Goal: Book appointment/travel/reservation

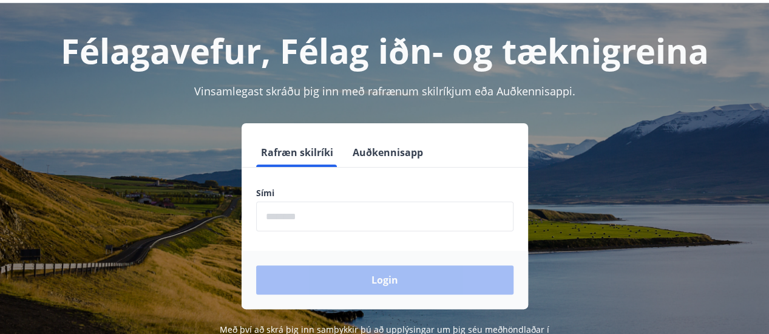
scroll to position [61, 0]
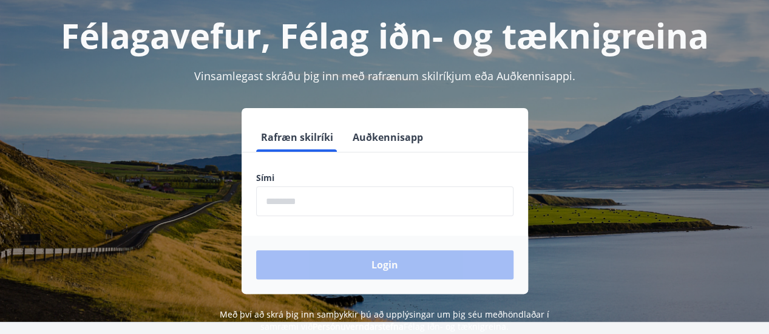
click at [311, 202] on input "phone" at bounding box center [384, 201] width 257 height 30
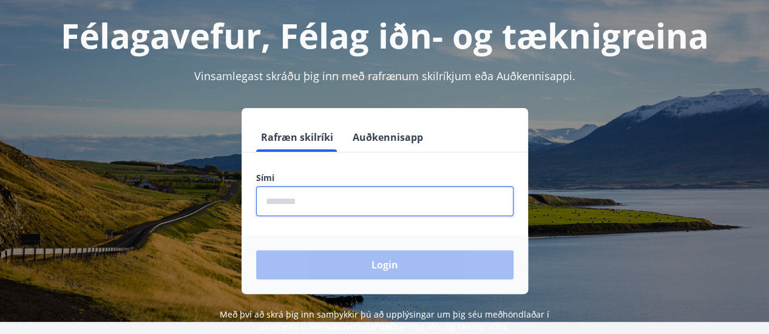
type input "********"
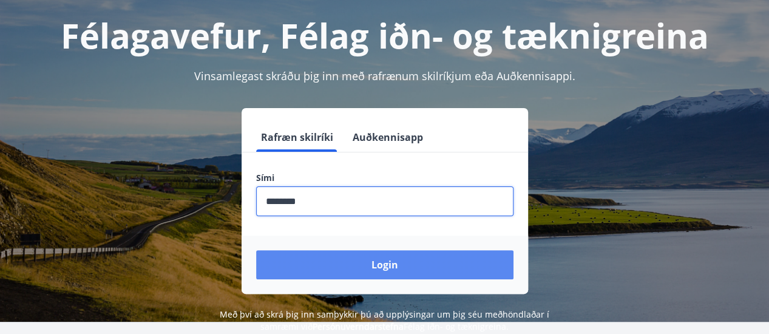
click at [388, 264] on button "Login" at bounding box center [384, 264] width 257 height 29
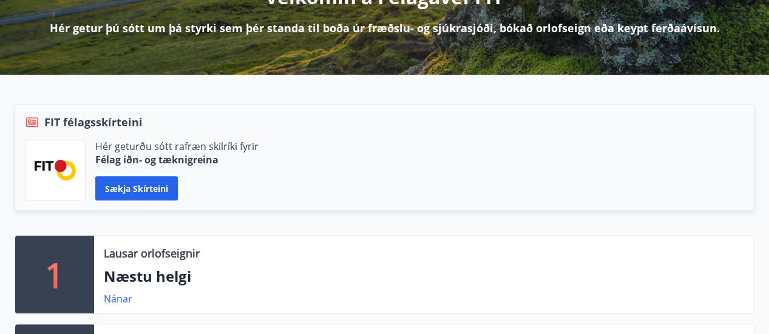
scroll to position [303, 0]
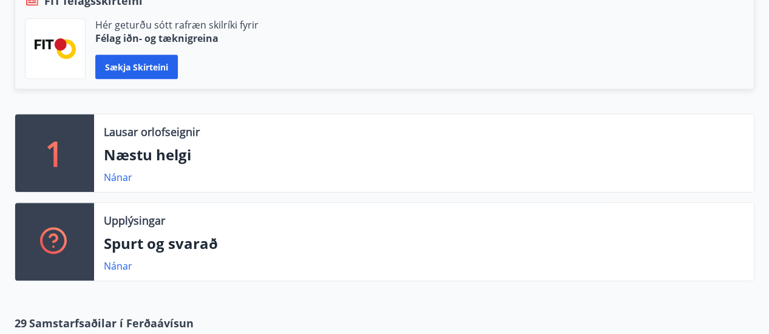
click at [63, 155] on p "1" at bounding box center [54, 153] width 19 height 46
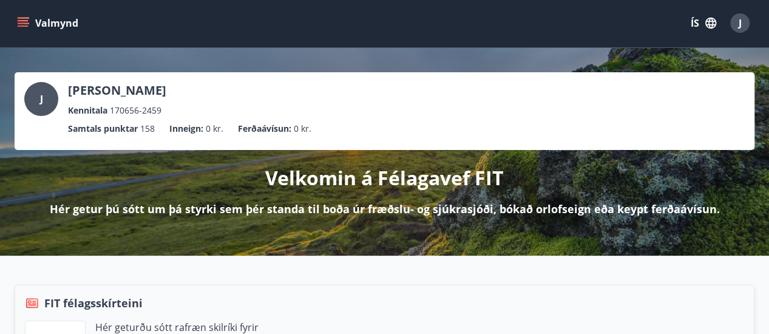
scroll to position [0, 0]
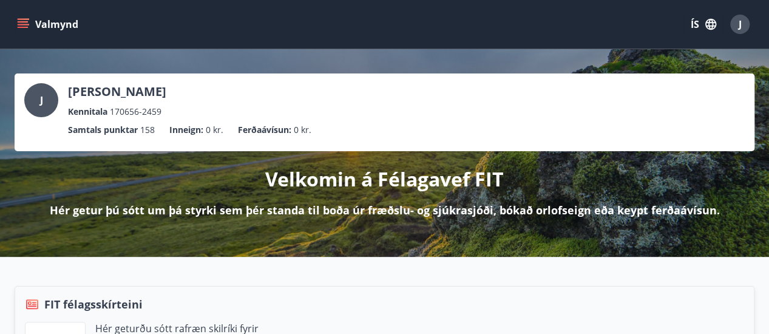
click at [38, 103] on div "J" at bounding box center [41, 100] width 34 height 34
click at [45, 104] on div "J" at bounding box center [41, 100] width 34 height 34
click at [19, 22] on icon "menu" at bounding box center [23, 24] width 12 height 12
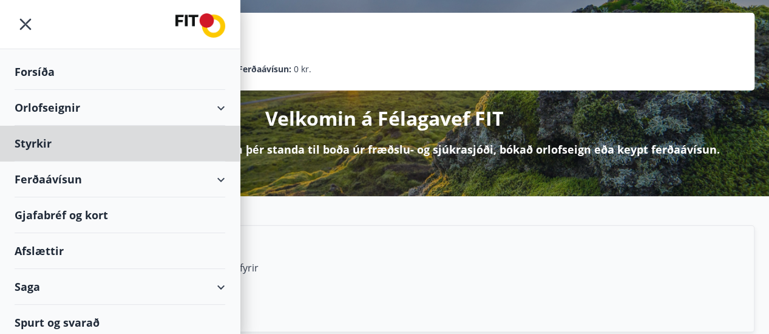
click at [46, 72] on div "Forsíða" at bounding box center [120, 72] width 211 height 36
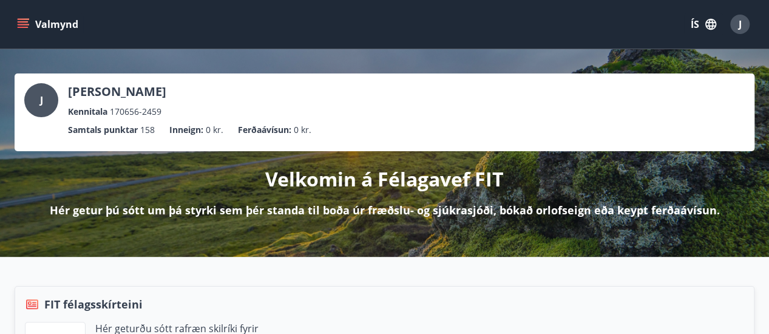
click at [24, 25] on icon "menu" at bounding box center [23, 24] width 12 height 12
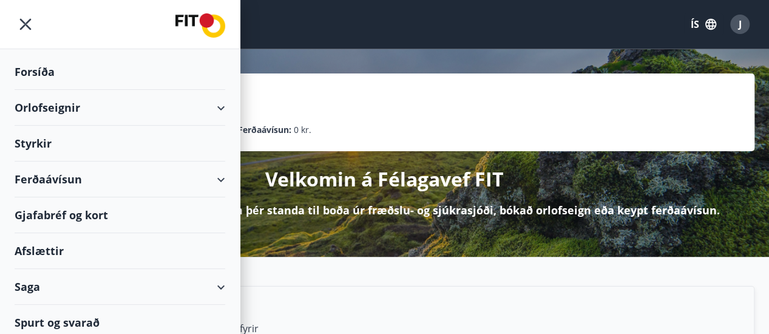
click at [210, 107] on div "Orlofseignir" at bounding box center [120, 108] width 211 height 36
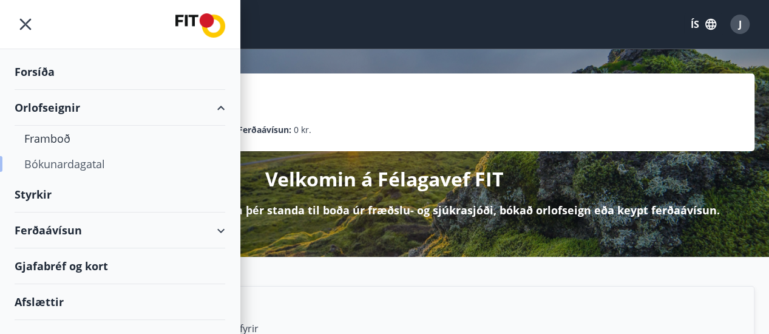
click at [80, 161] on div "Bókunardagatal" at bounding box center [119, 163] width 191 height 25
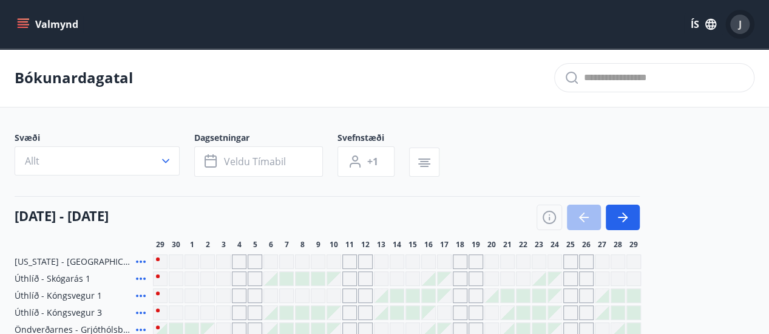
click at [739, 27] on span "J" at bounding box center [740, 24] width 3 height 13
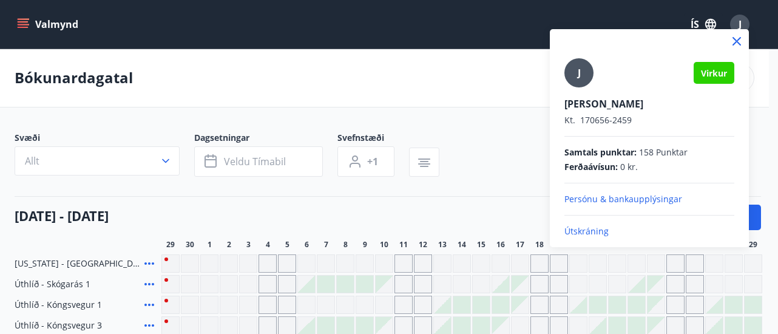
click at [598, 231] on p "Útskráning" at bounding box center [649, 231] width 170 height 12
